Goal: Information Seeking & Learning: Learn about a topic

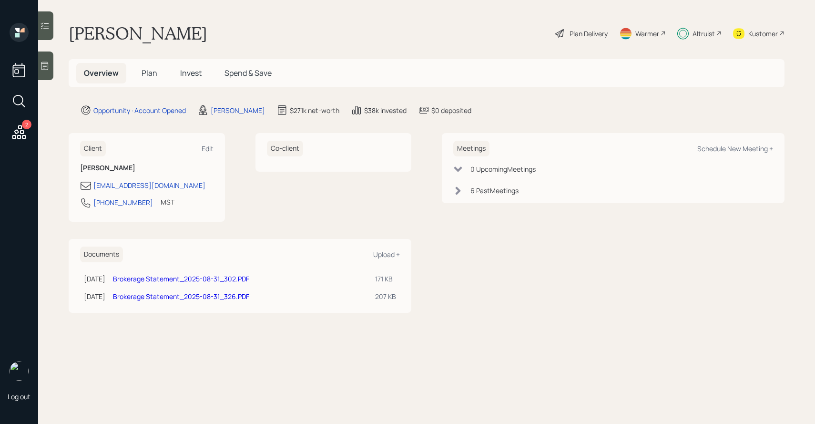
click at [188, 71] on span "Invest" at bounding box center [190, 73] width 21 height 10
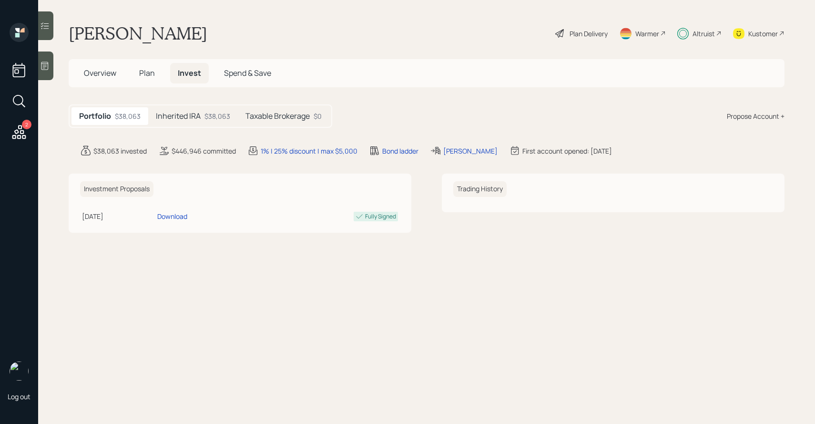
click at [190, 112] on h5 "Inherited IRA" at bounding box center [178, 116] width 45 height 9
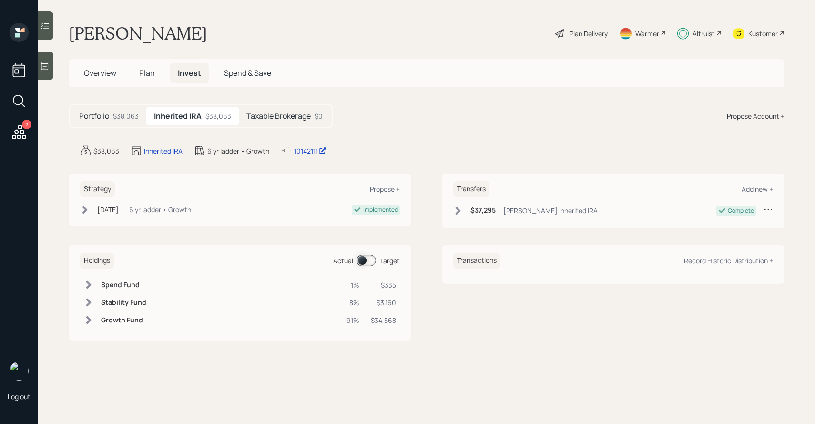
click at [264, 116] on h5 "Taxable Brokerage" at bounding box center [278, 116] width 64 height 9
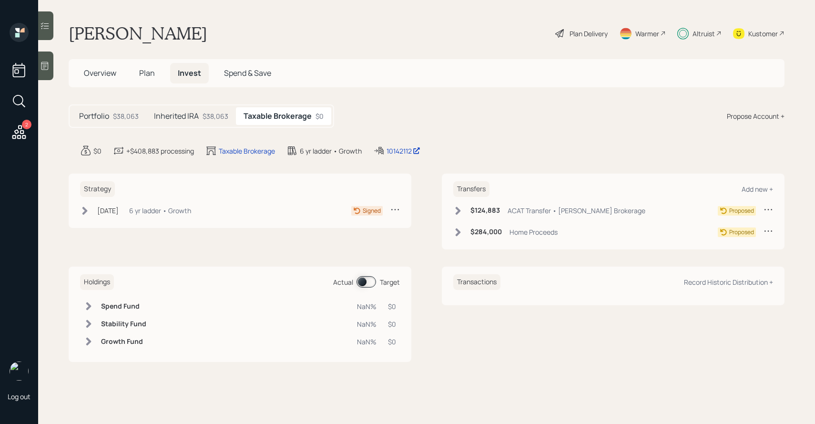
click at [454, 211] on icon at bounding box center [458, 211] width 10 height 10
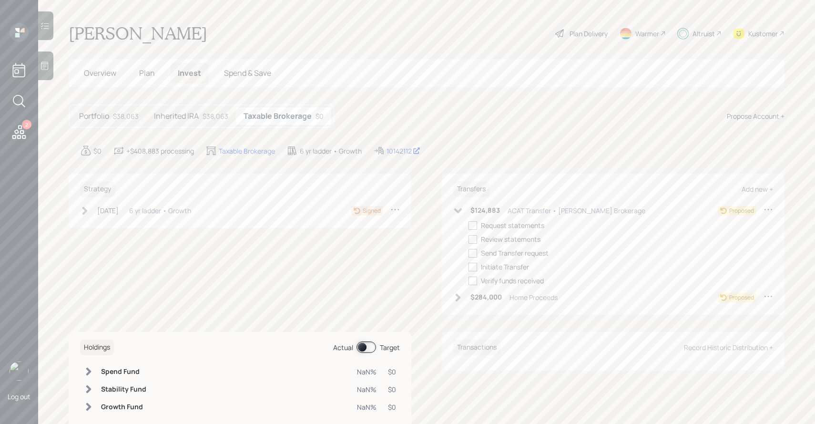
click at [454, 211] on icon at bounding box center [458, 211] width 10 height 10
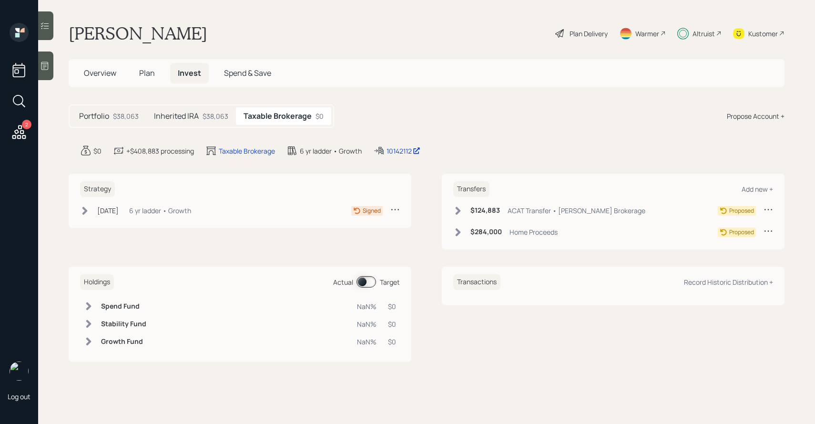
click at [212, 114] on div "$38,063" at bounding box center [216, 116] width 26 height 10
